Goal: Transaction & Acquisition: Purchase product/service

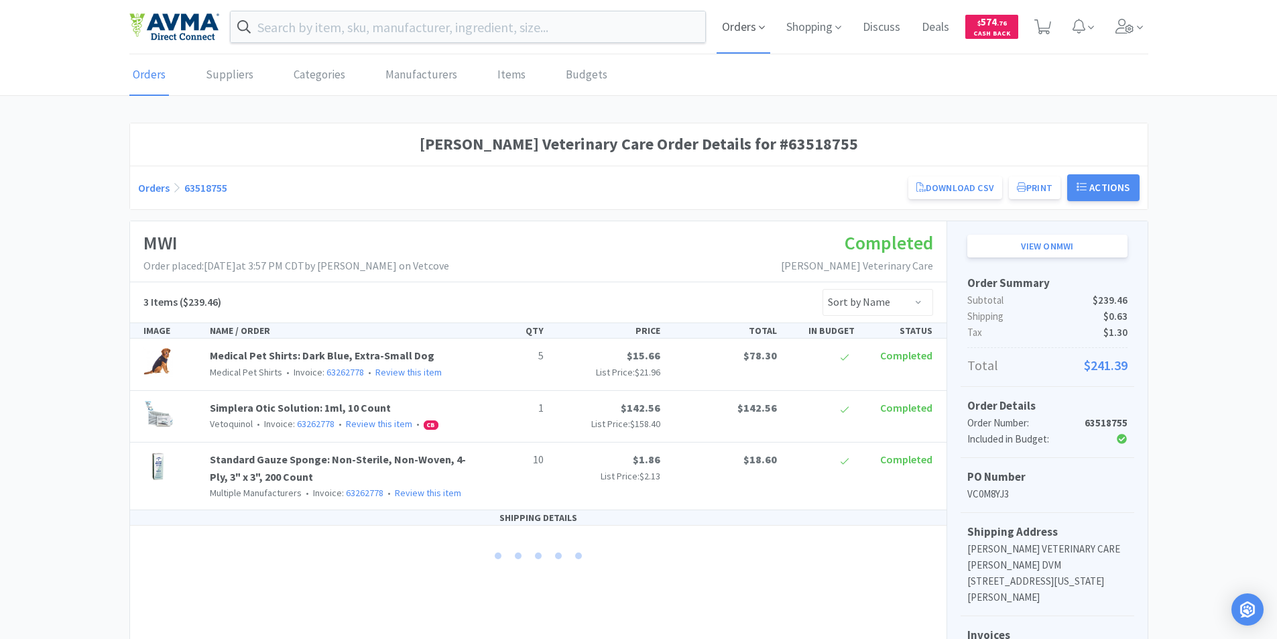
click at [745, 29] on span "Orders" at bounding box center [743, 27] width 54 height 54
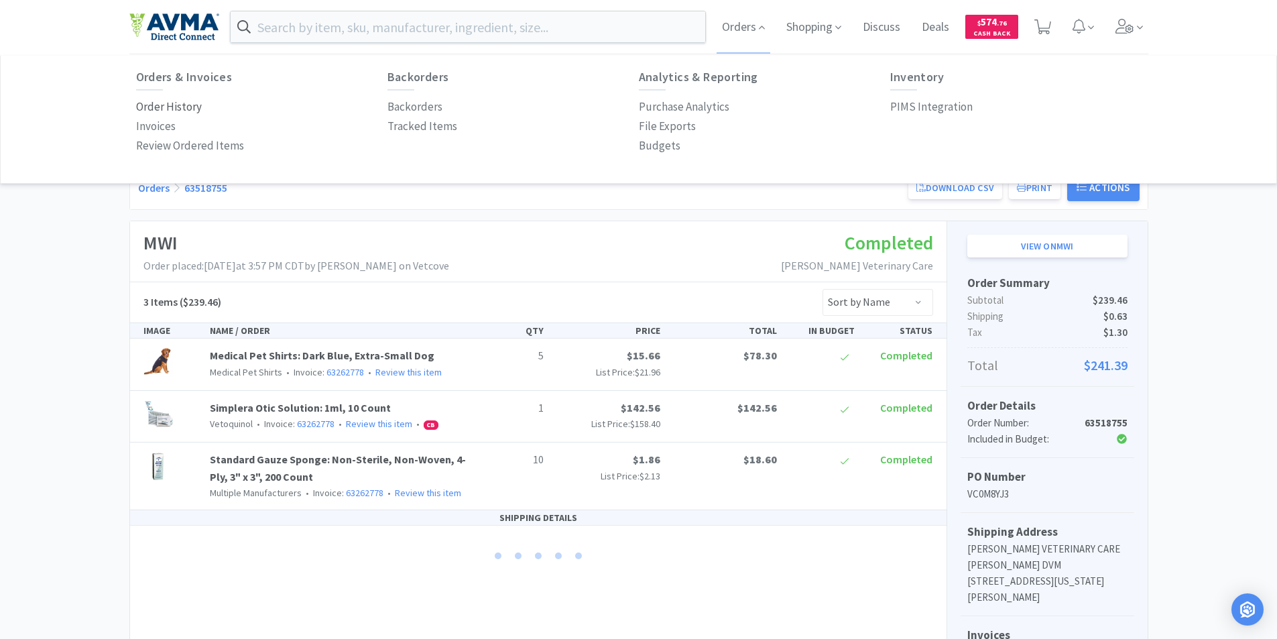
click at [148, 105] on p "Order History" at bounding box center [169, 107] width 66 height 18
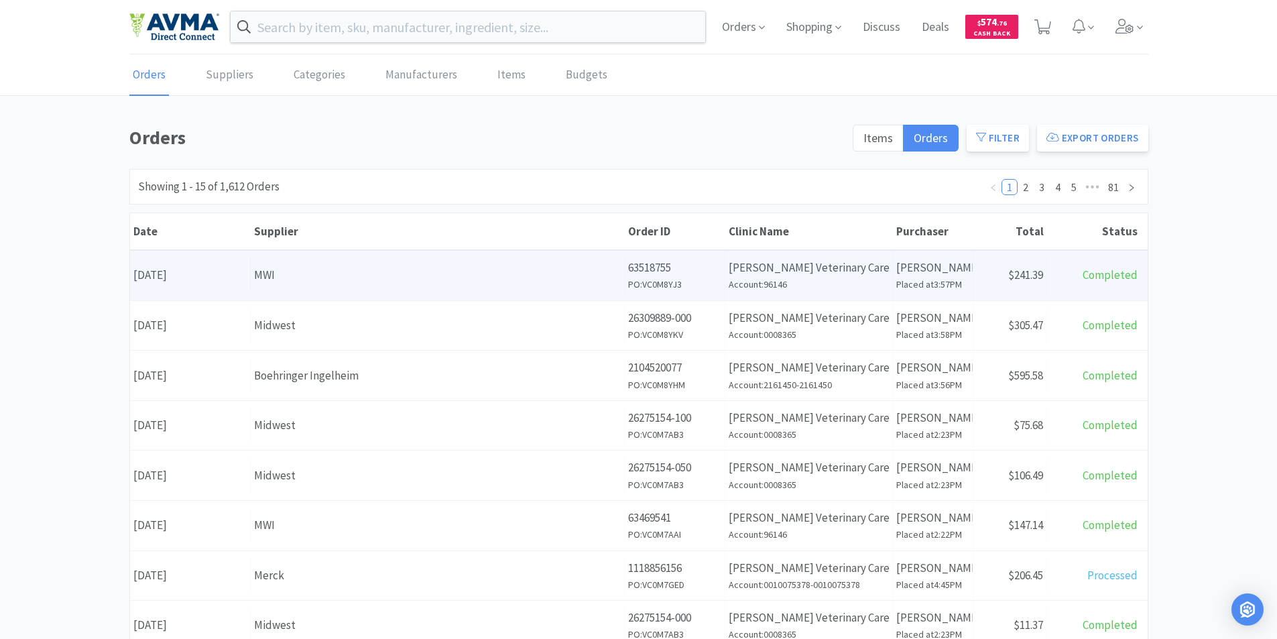
click at [195, 274] on div "Date [DATE]" at bounding box center [190, 275] width 121 height 34
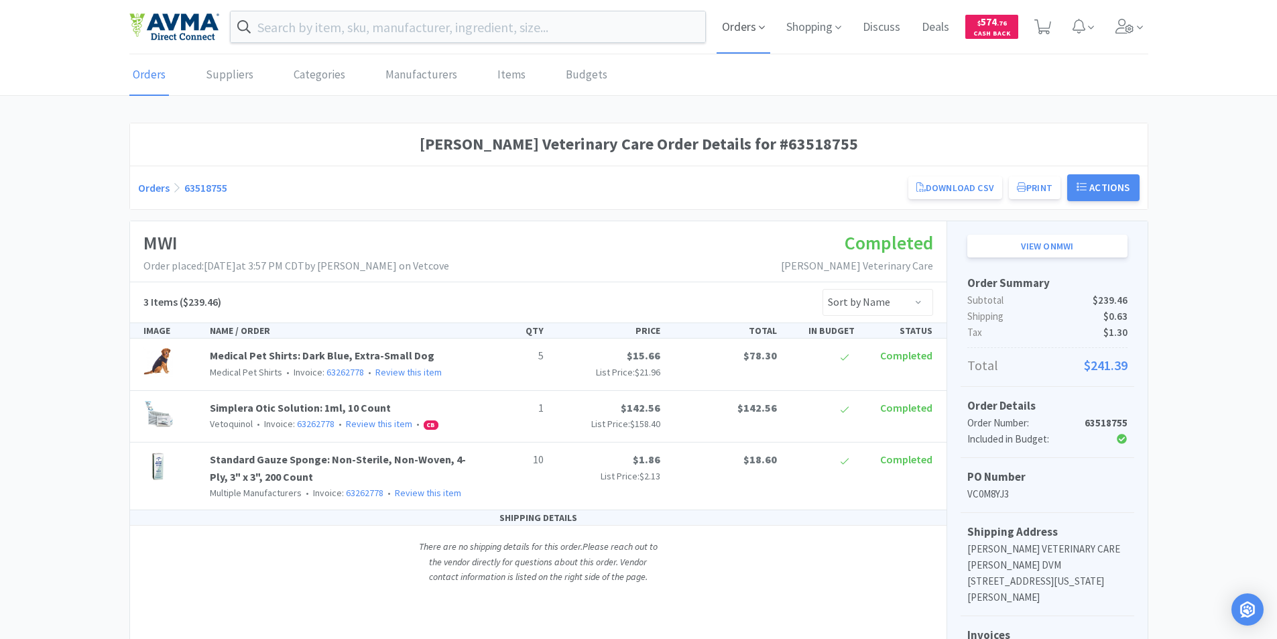
click at [726, 28] on span "Orders" at bounding box center [743, 27] width 54 height 54
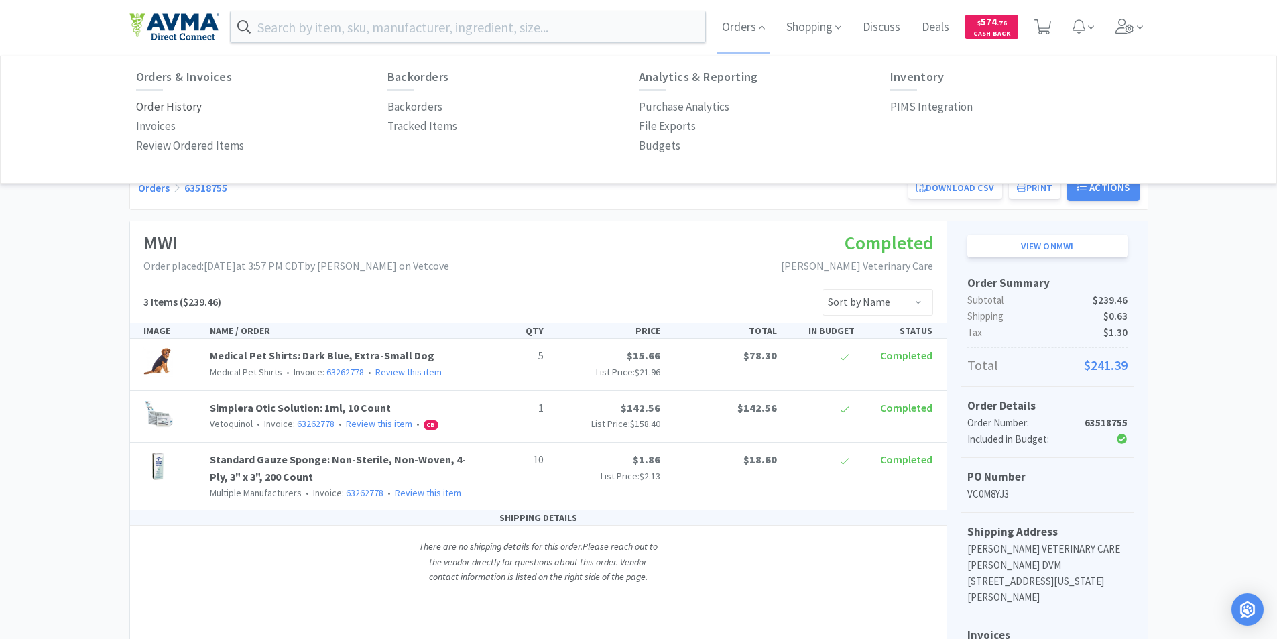
click at [158, 105] on p "Order History" at bounding box center [169, 107] width 66 height 18
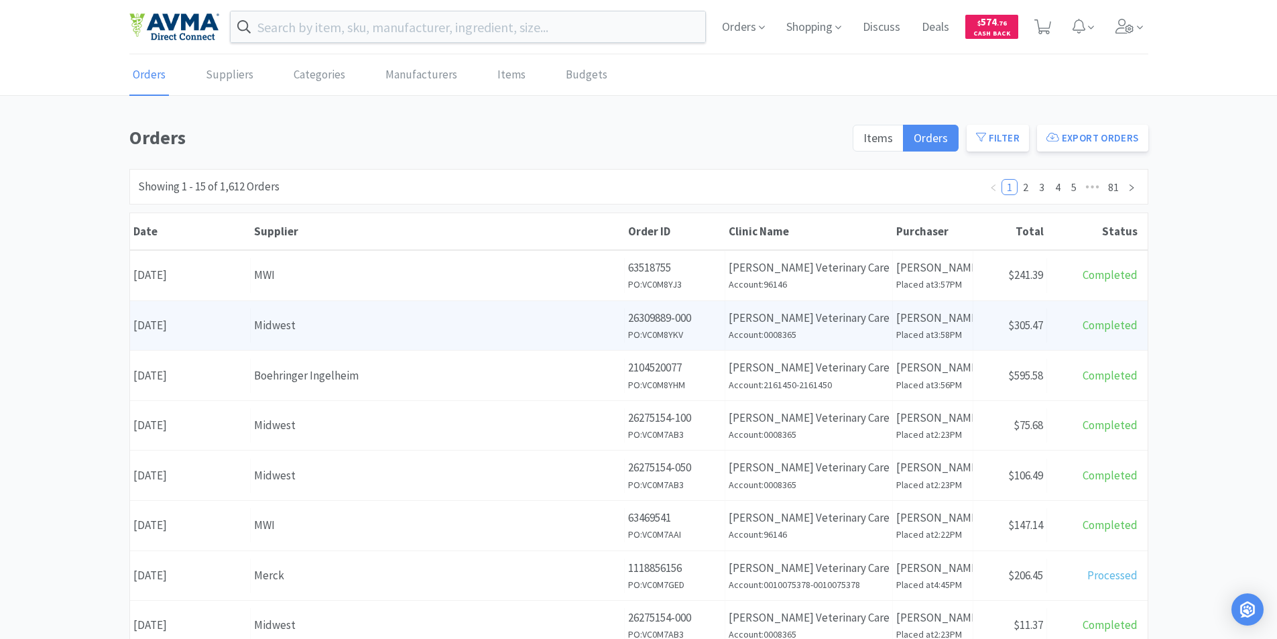
click at [200, 326] on div "Date [DATE]" at bounding box center [190, 325] width 121 height 34
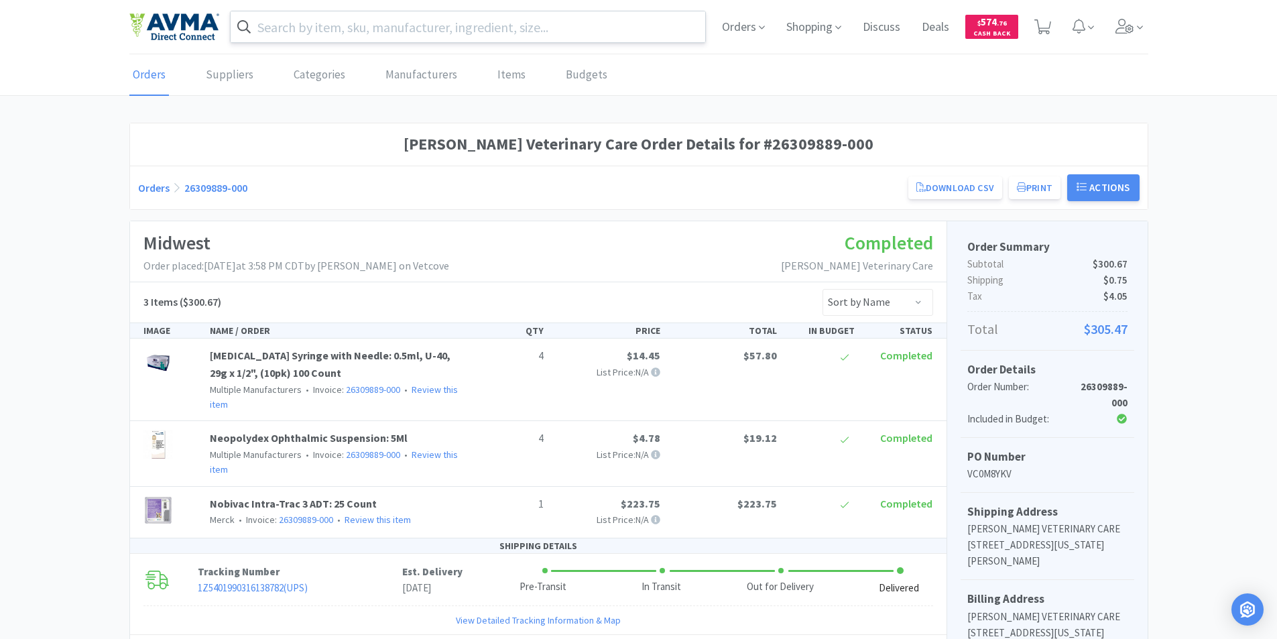
click at [294, 27] on input "text" at bounding box center [468, 26] width 475 height 31
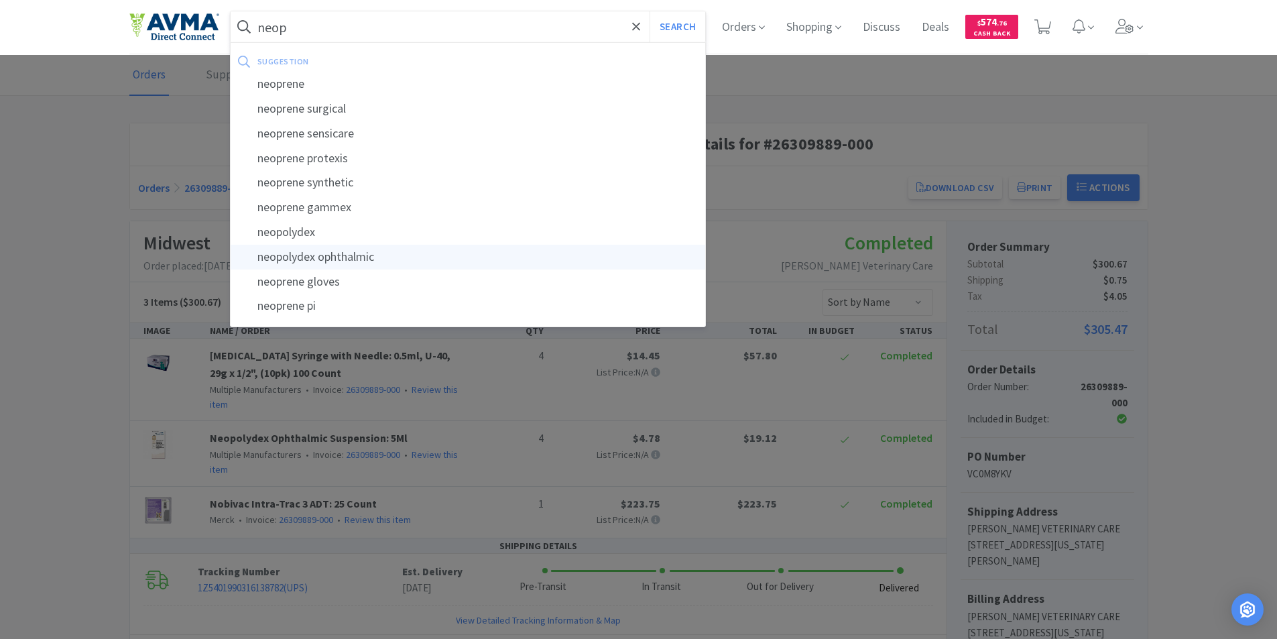
click at [334, 255] on div "neopolydex ophthalmic" at bounding box center [468, 257] width 475 height 25
type input "neopolydex ophthalmic"
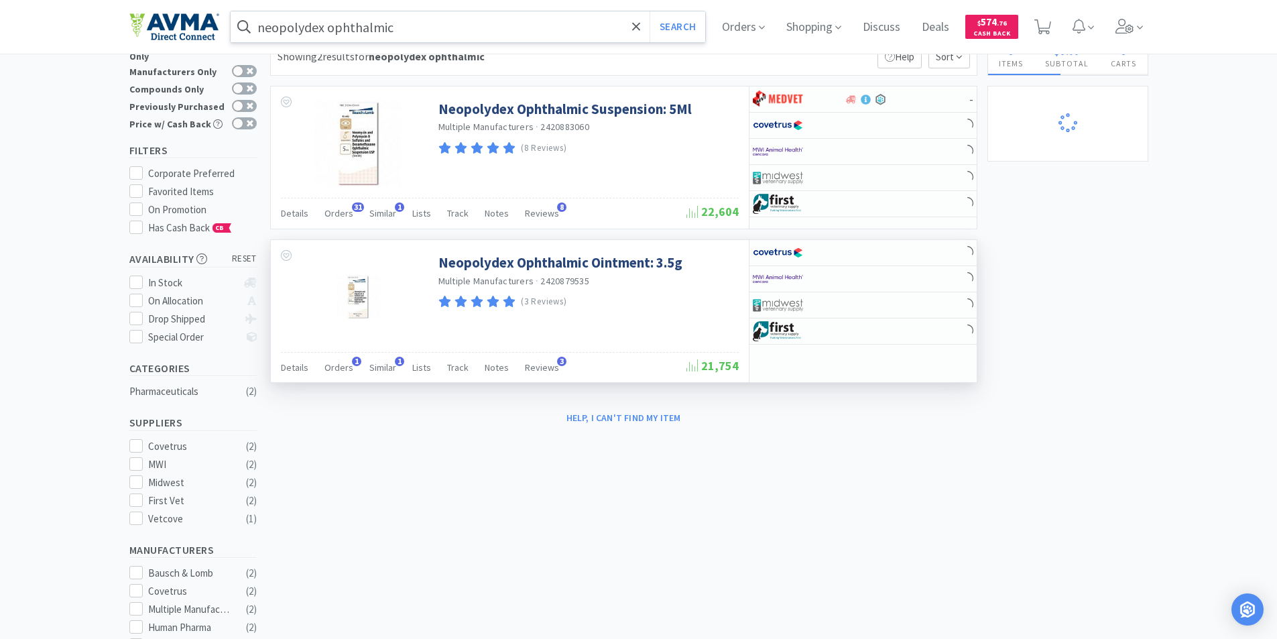
scroll to position [67, 0]
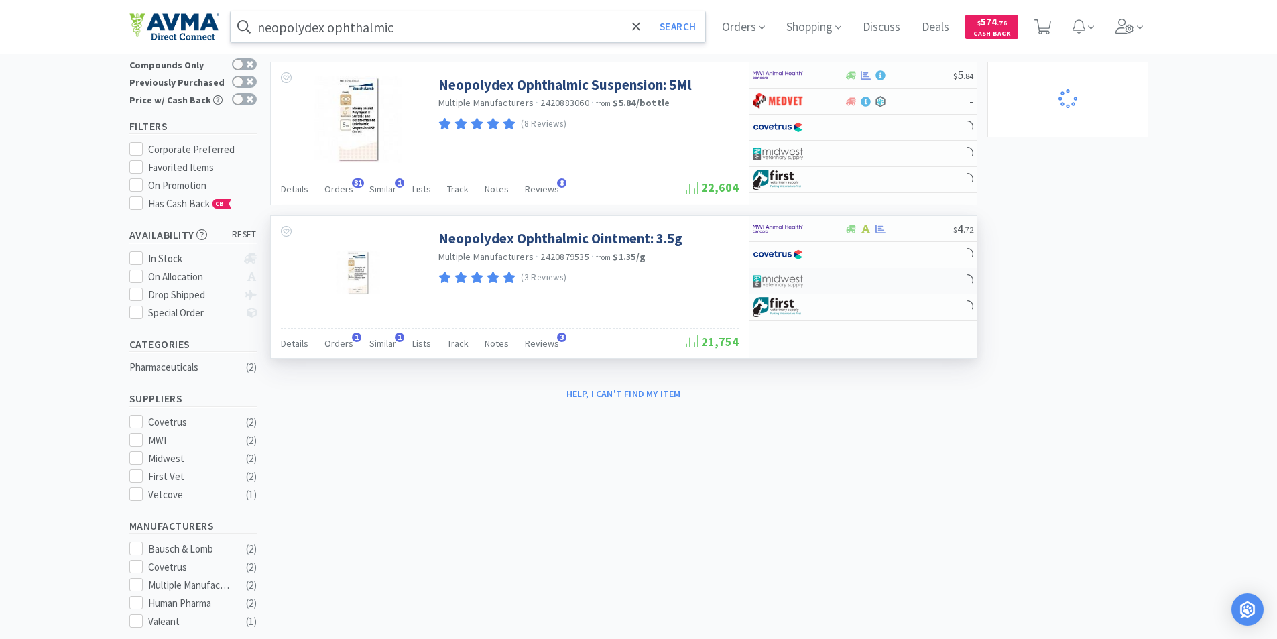
select select "1"
select select "3"
select select "1"
select select "2"
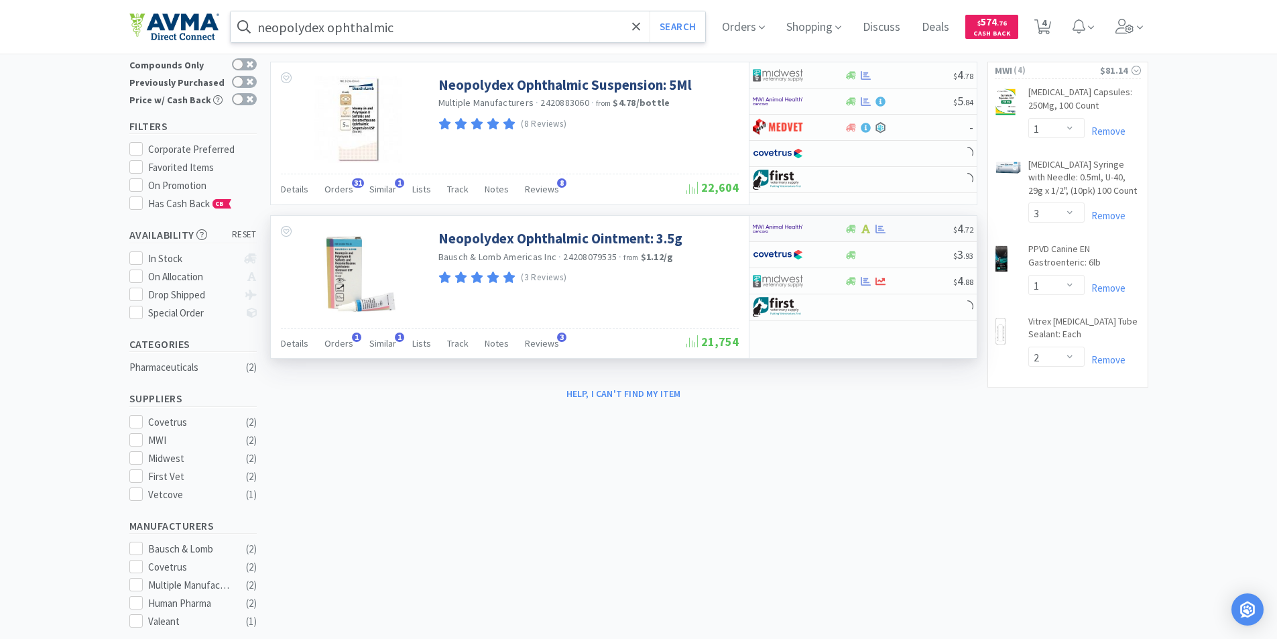
click at [765, 225] on img at bounding box center [778, 228] width 50 height 20
select select "1"
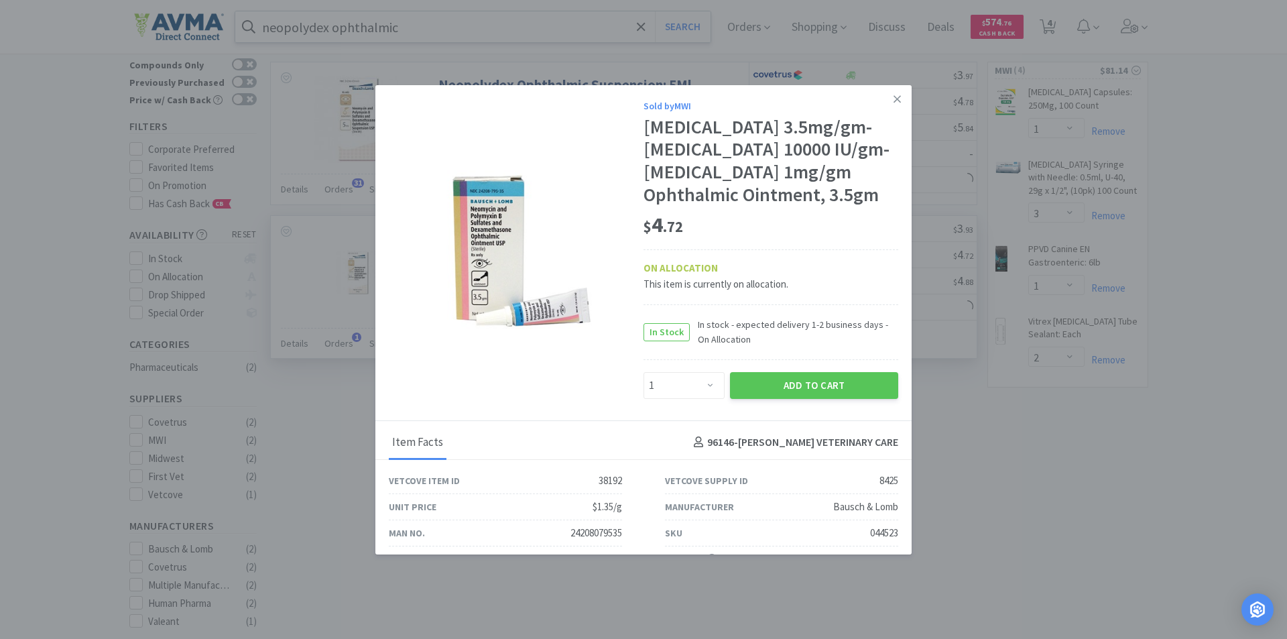
select select "1"
click at [704, 399] on select "Enter Quantity 1 2 3 4 5 6 7 8 9 10 11 12 13 14 15 16 17 18 19 20 Enter Quantity" at bounding box center [683, 385] width 81 height 27
click at [789, 292] on div "ON ALLOCATION This item is currently on allocation." at bounding box center [770, 270] width 255 height 43
click at [893, 99] on icon at bounding box center [896, 98] width 7 height 7
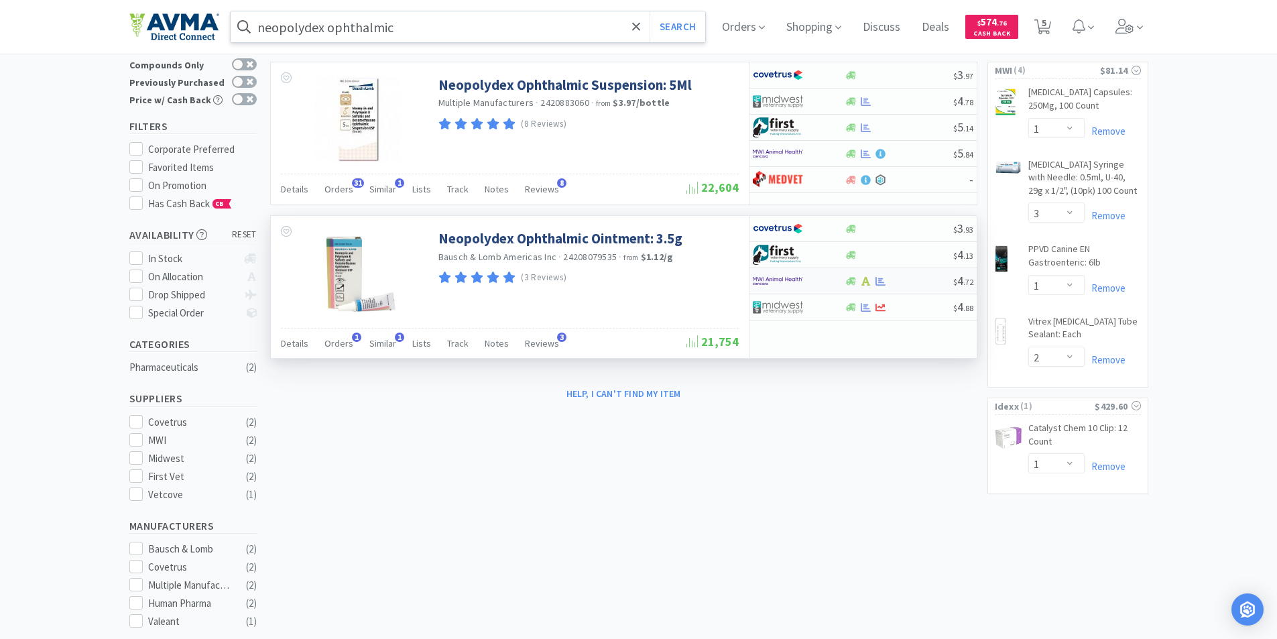
click at [763, 280] on img at bounding box center [778, 281] width 50 height 20
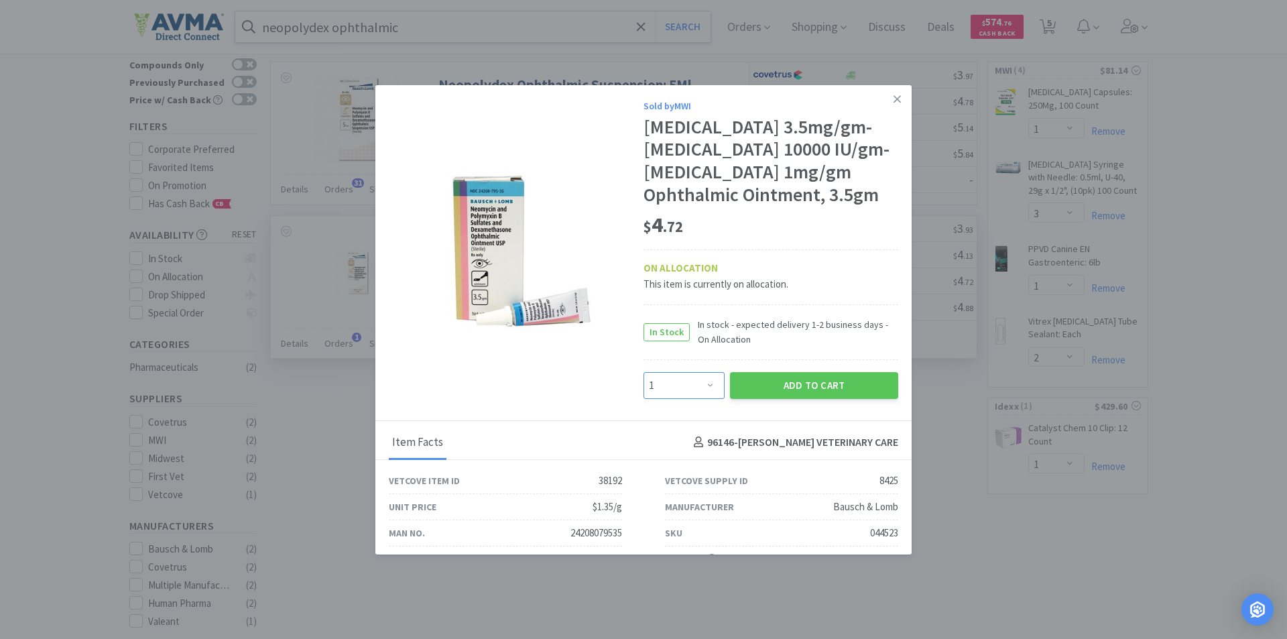
click at [698, 399] on select "Enter Quantity 1 2 3 4 5 6 7 8 9 10 11 12 13 14 15 16 17 18 19 20 Enter Quantity" at bounding box center [683, 385] width 81 height 27
select select "2"
click at [643, 394] on select "Enter Quantity 1 2 3 4 5 6 7 8 9 10 11 12 13 14 15 16 17 18 19 20 Enter Quantity" at bounding box center [683, 385] width 81 height 27
click at [780, 399] on button "Add to Cart" at bounding box center [814, 385] width 168 height 27
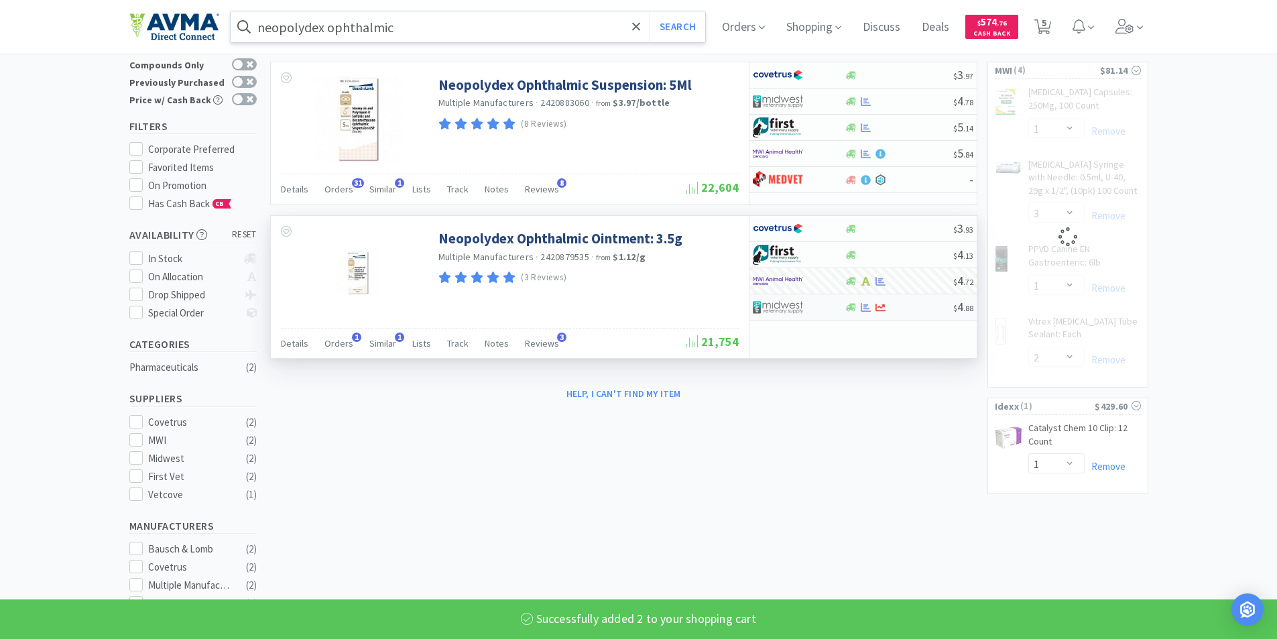
select select "2"
select select "1"
select select "2"
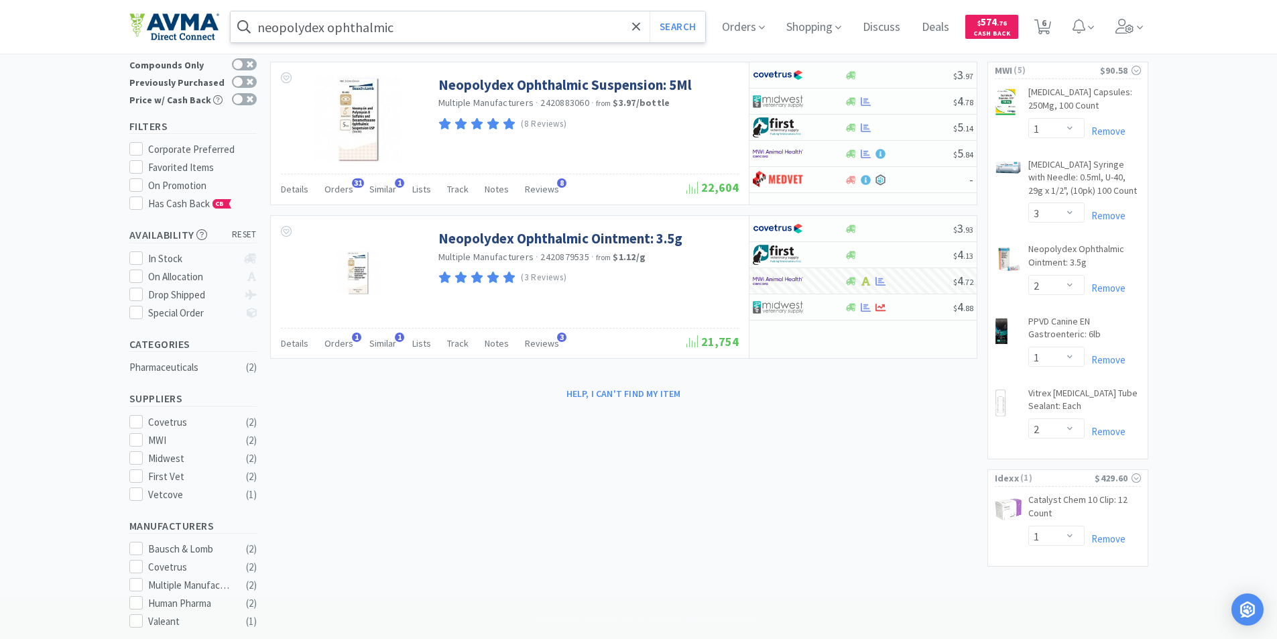
scroll to position [0, 0]
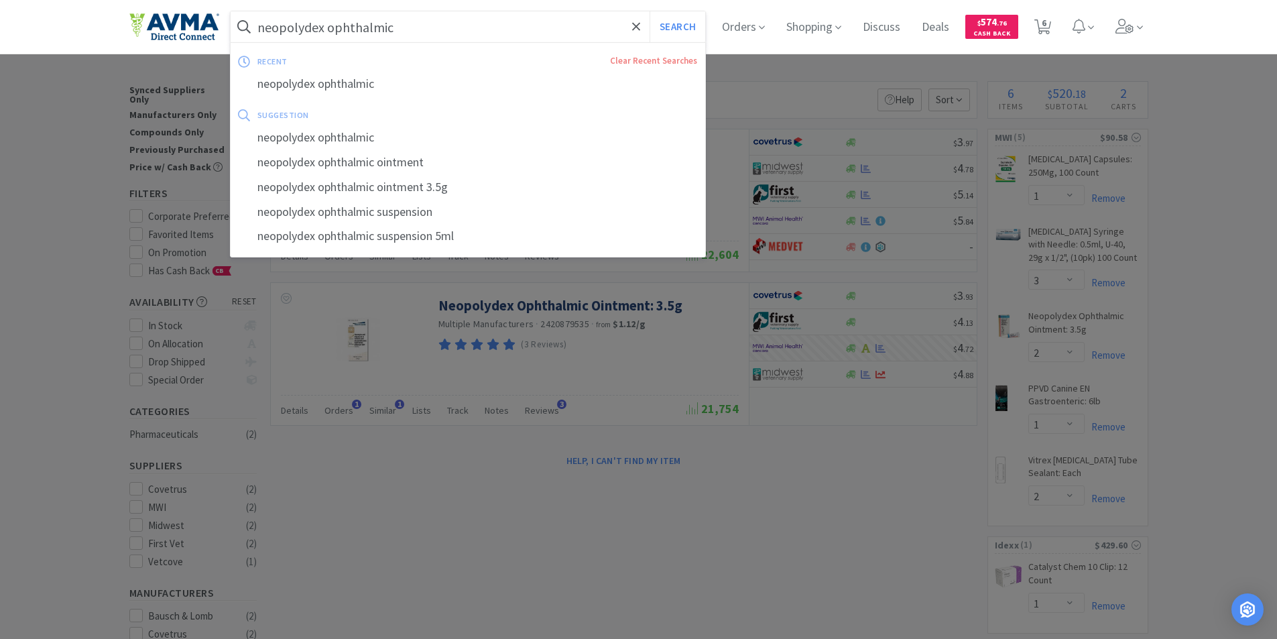
click at [449, 18] on input "neopolydex ophthalmic" at bounding box center [468, 26] width 475 height 31
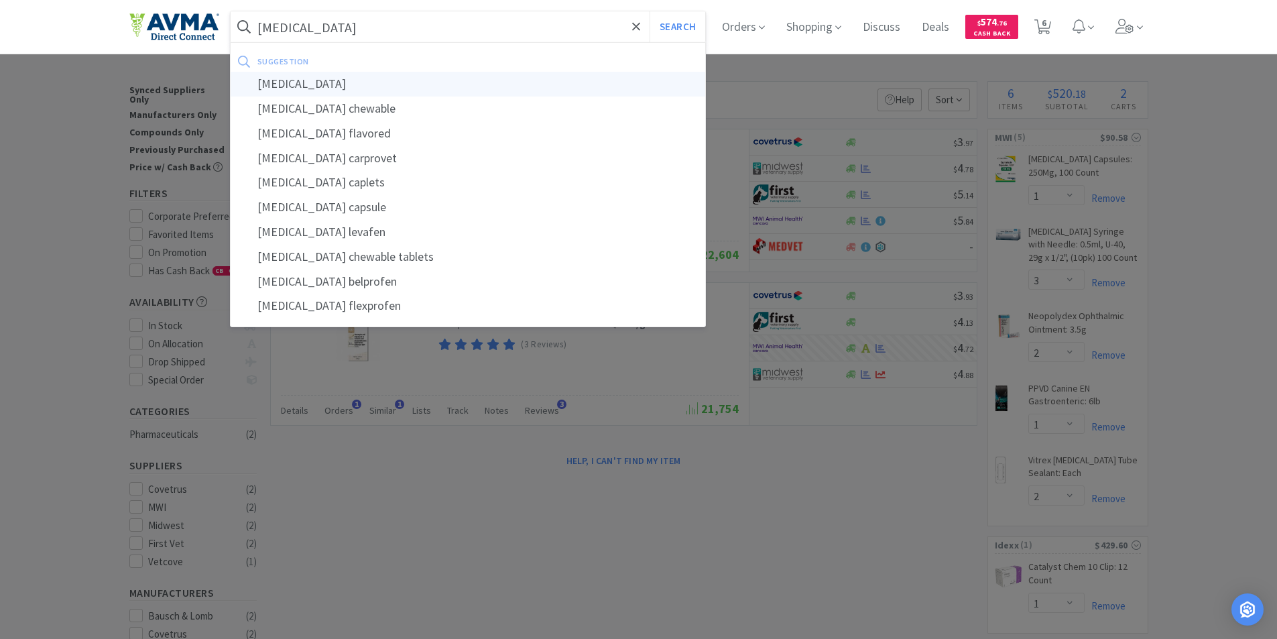
type input "[MEDICAL_DATA]"
click at [295, 83] on div "[MEDICAL_DATA]" at bounding box center [468, 84] width 475 height 25
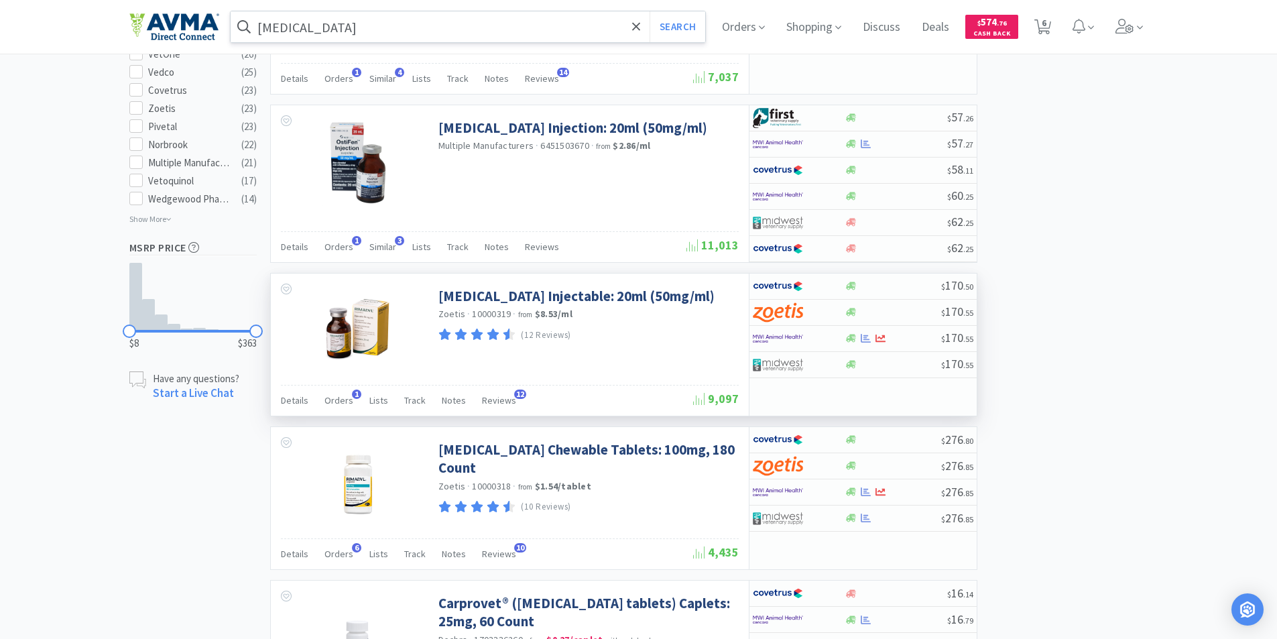
scroll to position [1005, 0]
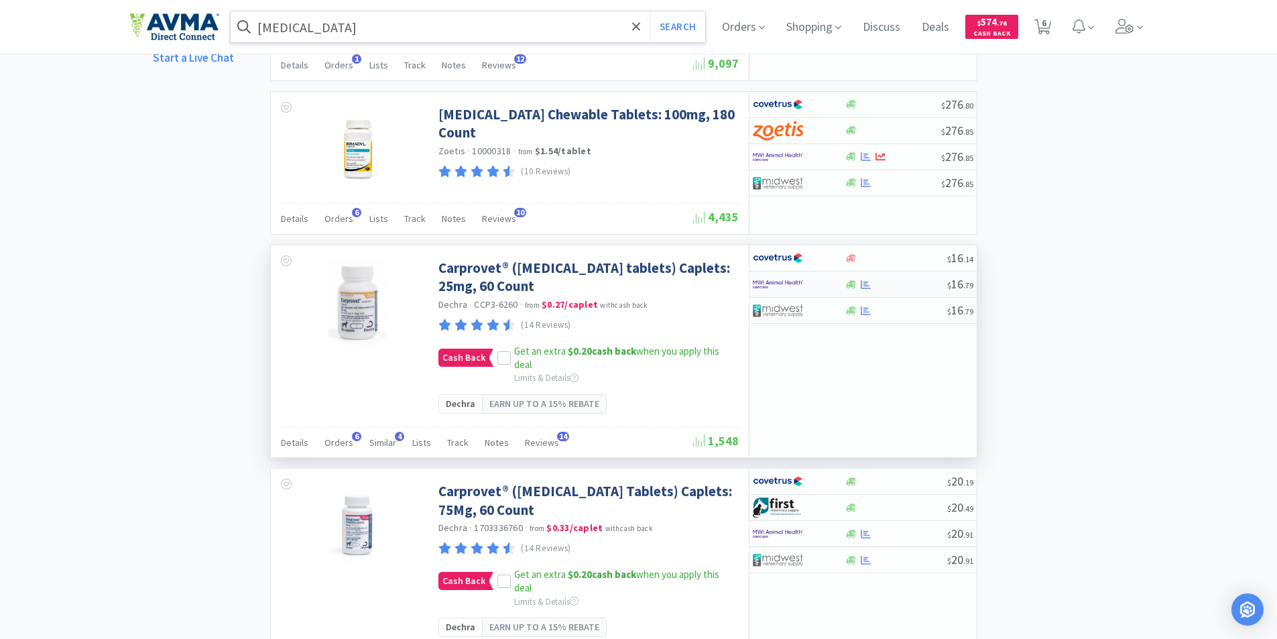
click at [768, 280] on img at bounding box center [778, 284] width 50 height 20
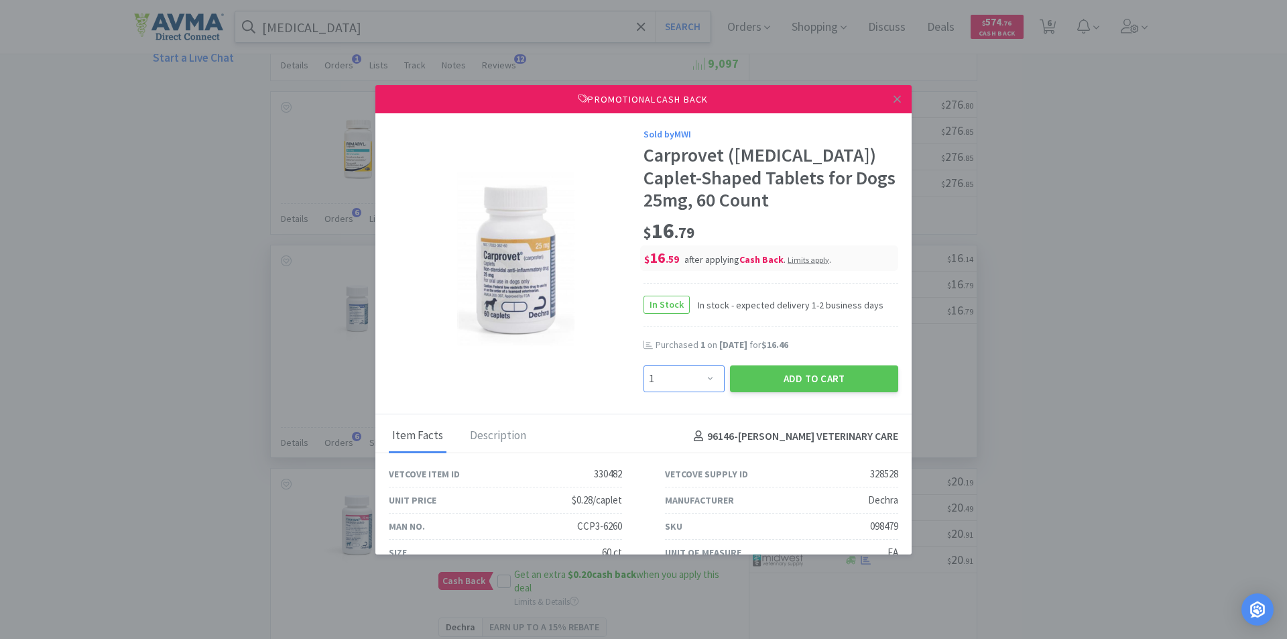
click at [703, 379] on select "Enter Quantity 1 2 3 4 5 6 7 8 9 10 11 12 13 14 15 16 17 18 19 20 Enter Quantity" at bounding box center [683, 378] width 81 height 27
select select "2"
click at [643, 365] on select "Enter Quantity 1 2 3 4 5 6 7 8 9 10 11 12 13 14 15 16 17 18 19 20 Enter Quantity" at bounding box center [683, 378] width 81 height 27
click at [787, 377] on button "Add to Cart" at bounding box center [814, 378] width 168 height 27
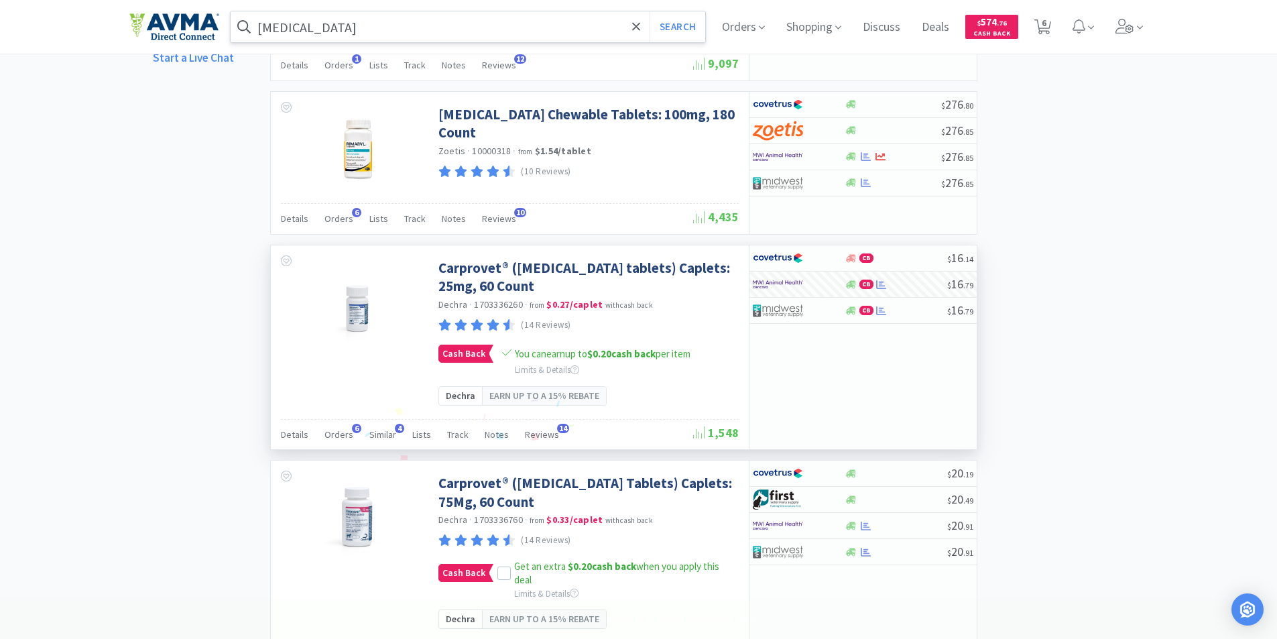
select select "2"
select select "1"
select select "3"
select select "2"
select select "1"
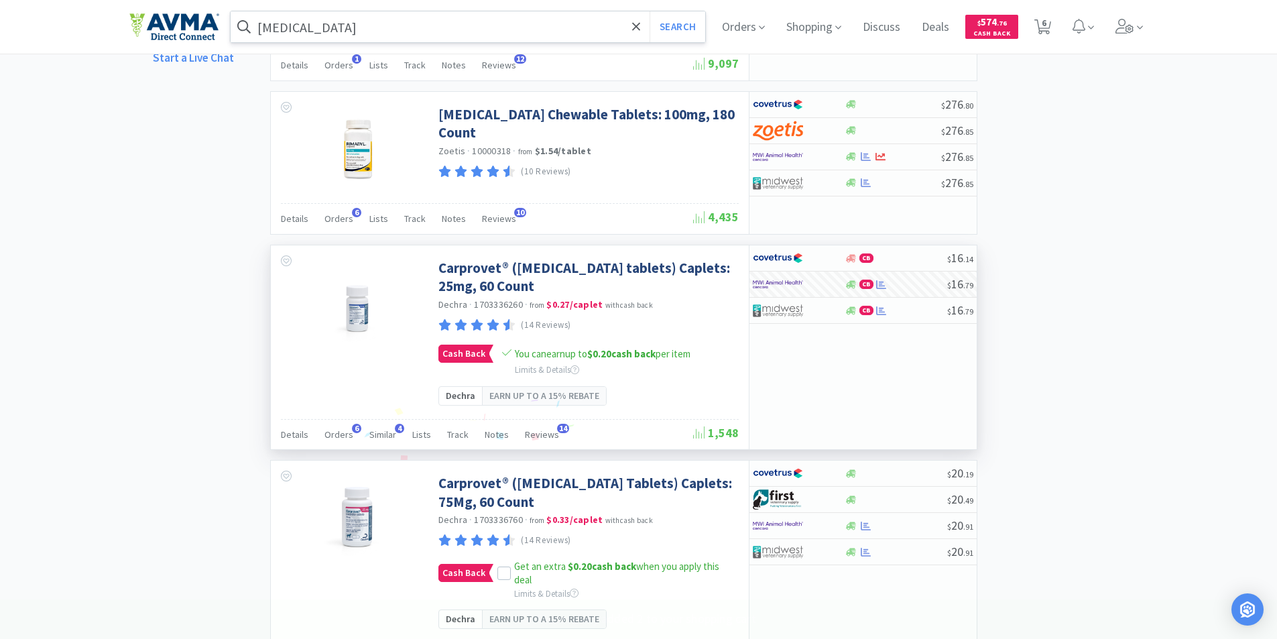
select select "2"
